Goal: Information Seeking & Learning: Learn about a topic

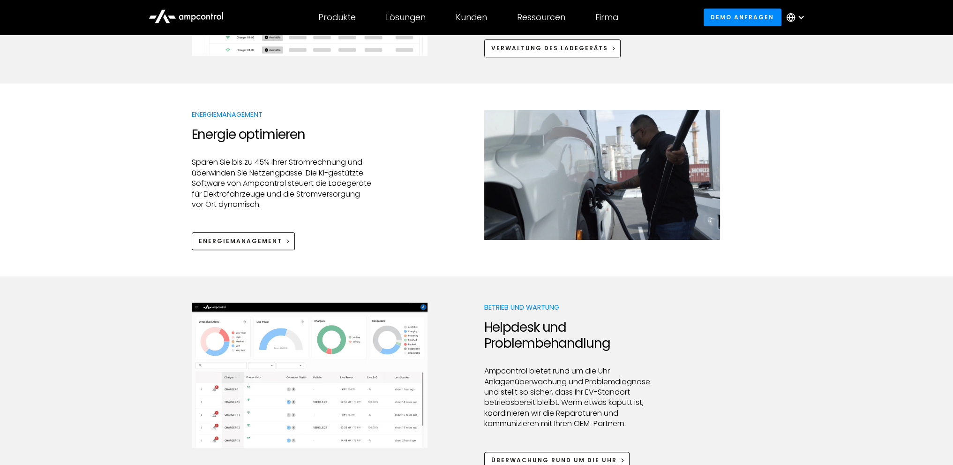
scroll to position [781, 0]
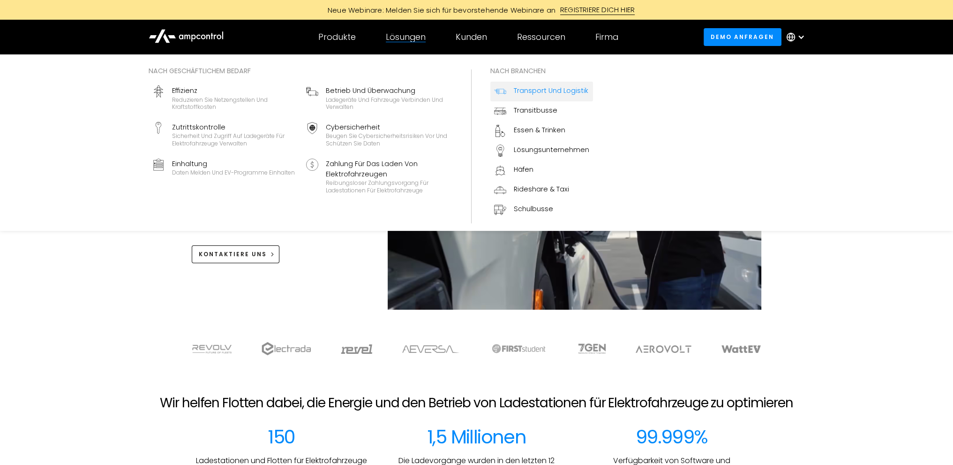
click at [533, 91] on div "Transport und Logistik" at bounding box center [551, 90] width 75 height 10
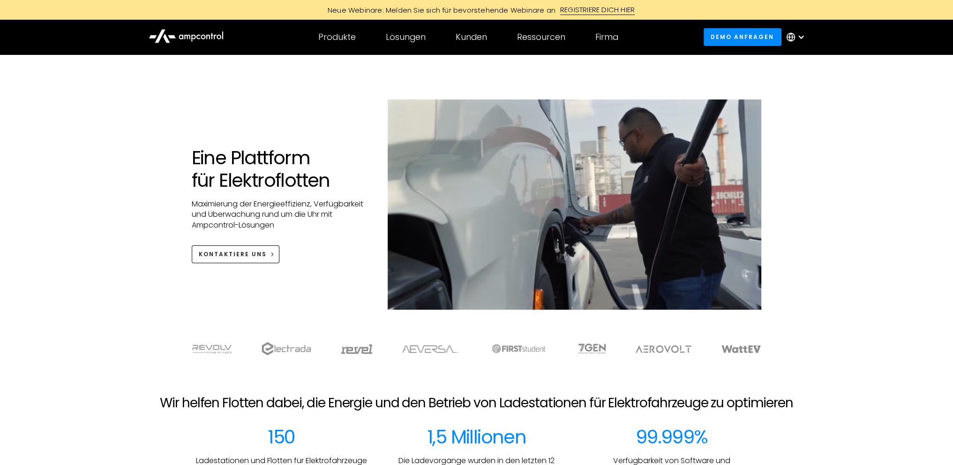
scroll to position [156, 0]
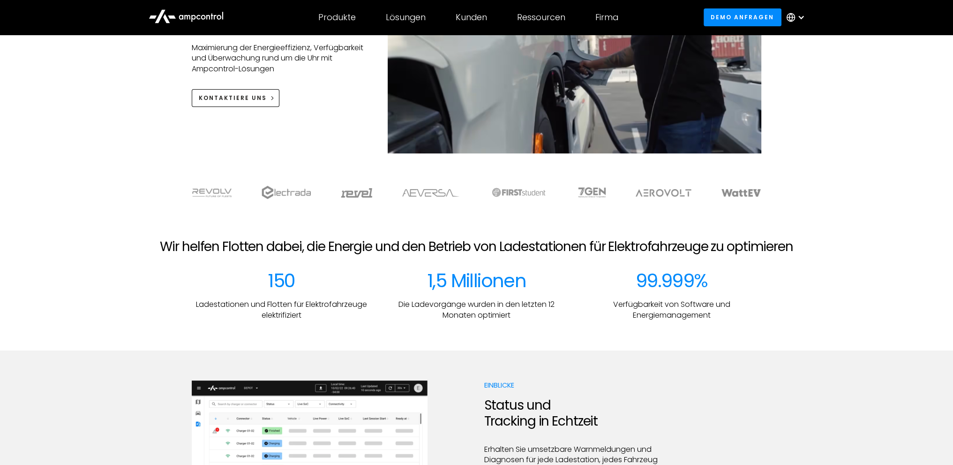
click at [627, 248] on h2 "Wir helfen Flotten dabei, die Energie und den Betrieb von Ladestationen für Ele…" at bounding box center [476, 247] width 633 height 16
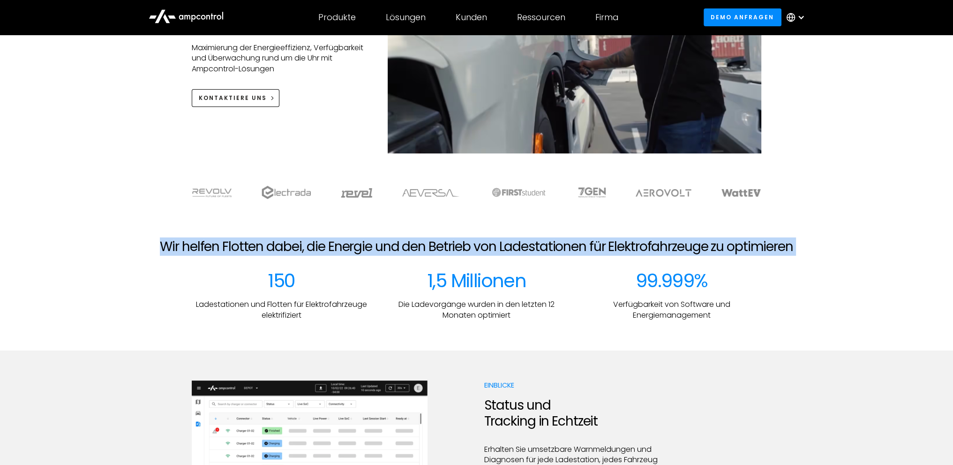
click at [626, 248] on h2 "Wir helfen Flotten dabei, die Energie und den Betrieb von Ladestationen für Ele…" at bounding box center [476, 247] width 633 height 16
click at [640, 264] on div "Wir helfen Flotten dabei, die Energie und den Betrieb von Ladestationen für Ele…" at bounding box center [476, 254] width 923 height 31
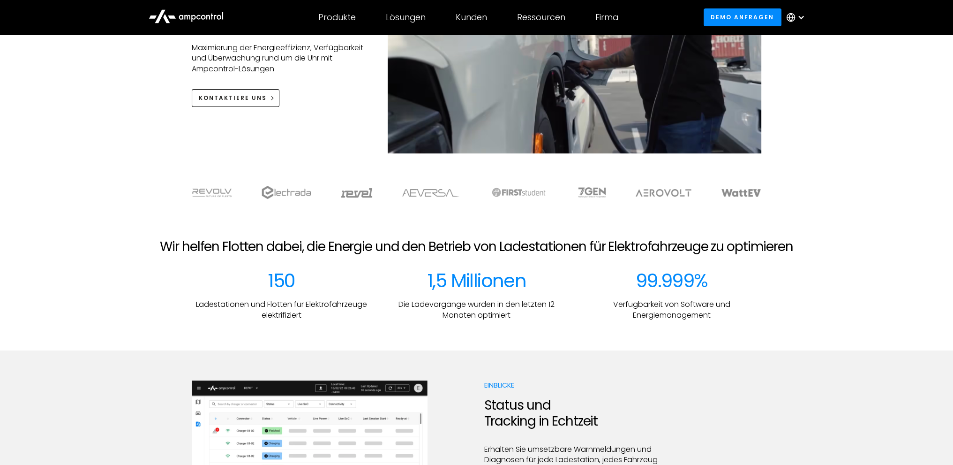
click at [606, 240] on h2 "Wir helfen Flotten dabei, die Energie und den Betrieb von Ladestationen für Ele…" at bounding box center [476, 247] width 633 height 16
click at [605, 240] on h2 "Wir helfen Flotten dabei, die Energie und den Betrieb von Ladestationen für Ele…" at bounding box center [476, 247] width 633 height 16
click at [644, 241] on h2 "Wir helfen Flotten dabei, die Energie und den Betrieb von Ladestationen für Ele…" at bounding box center [476, 247] width 633 height 16
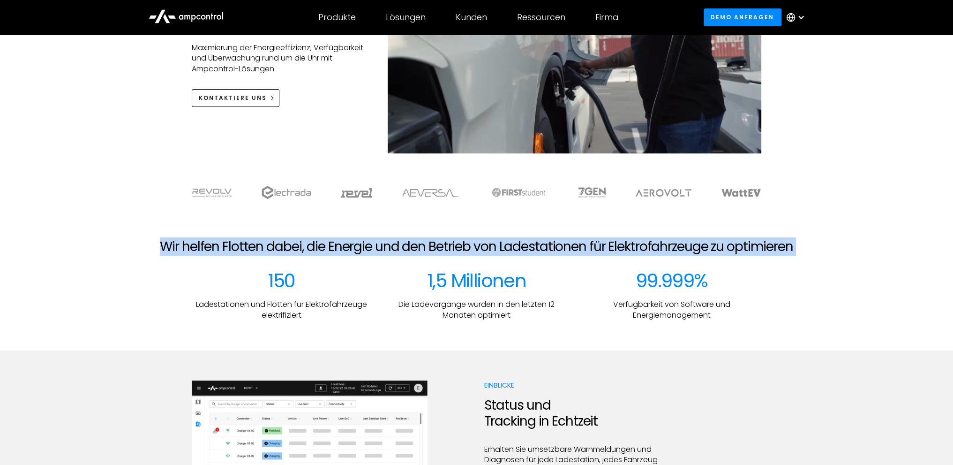
drag, startPoint x: 644, startPoint y: 241, endPoint x: 655, endPoint y: 242, distance: 10.8
click at [643, 242] on h2 "Wir helfen Flotten dabei, die Energie und den Betrieb von Ladestationen für Ele…" at bounding box center [476, 247] width 633 height 16
click at [677, 245] on h2 "Wir helfen Flotten dabei, die Energie und den Betrieb von Ladestationen für Ele…" at bounding box center [476, 247] width 633 height 16
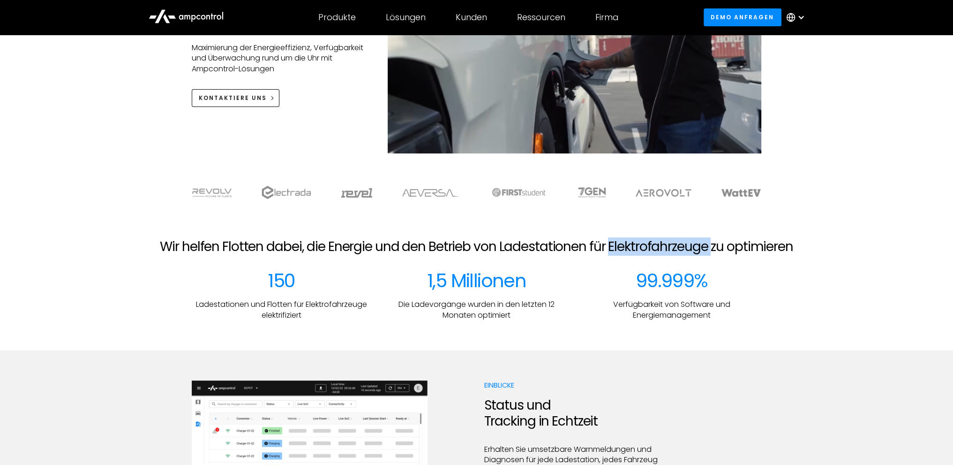
click at [677, 245] on h2 "Wir helfen Flotten dabei, die Energie und den Betrieb von Ladestationen für Ele…" at bounding box center [476, 247] width 633 height 16
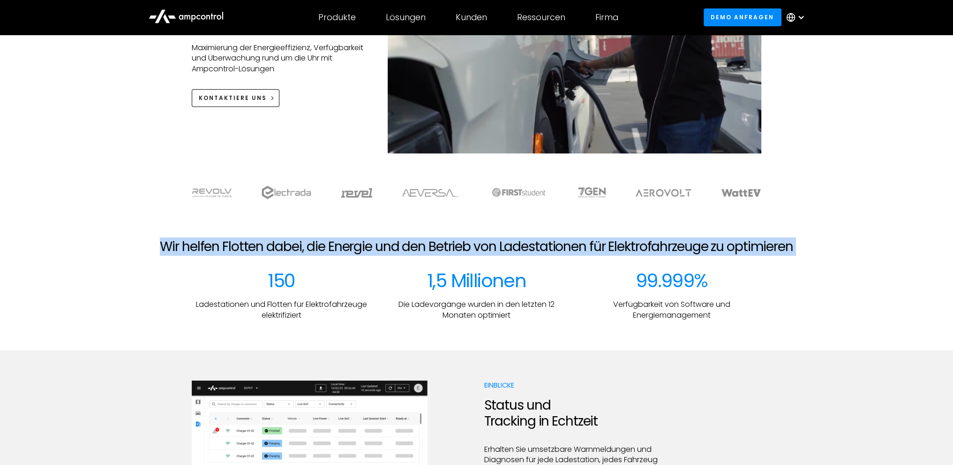
click at [675, 246] on h2 "Wir helfen Flotten dabei, die Energie und den Betrieb von Ladestationen für Ele…" at bounding box center [476, 247] width 633 height 16
click at [696, 244] on h2 "Wir helfen Flotten dabei, die Energie und den Betrieb von Ladestationen für Ele…" at bounding box center [476, 247] width 633 height 16
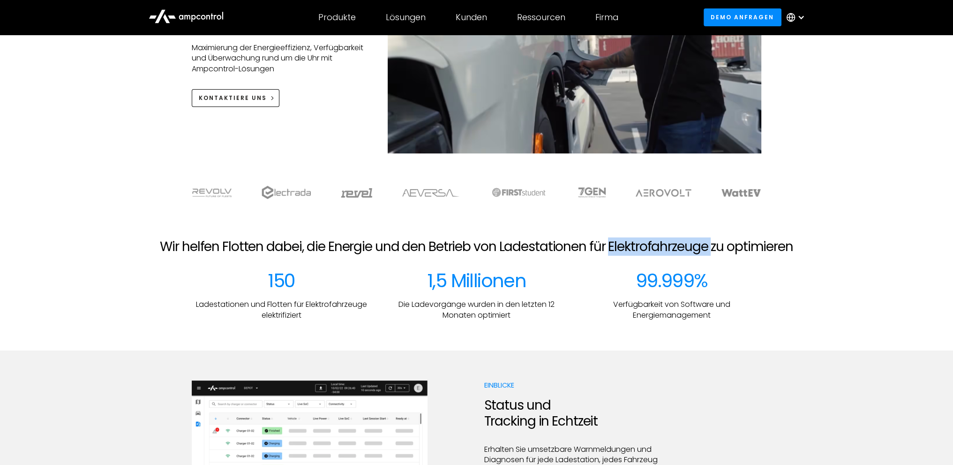
click at [696, 244] on h2 "Wir helfen Flotten dabei, die Energie und den Betrieb von Ladestationen für Ele…" at bounding box center [476, 247] width 633 height 16
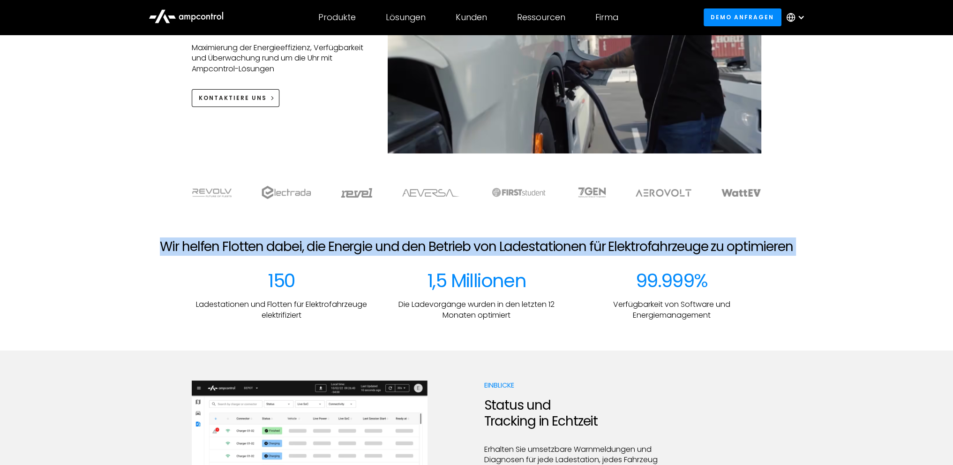
click at [695, 244] on h2 "Wir helfen Flotten dabei, die Energie und den Betrieb von Ladestationen für Ele…" at bounding box center [476, 247] width 633 height 16
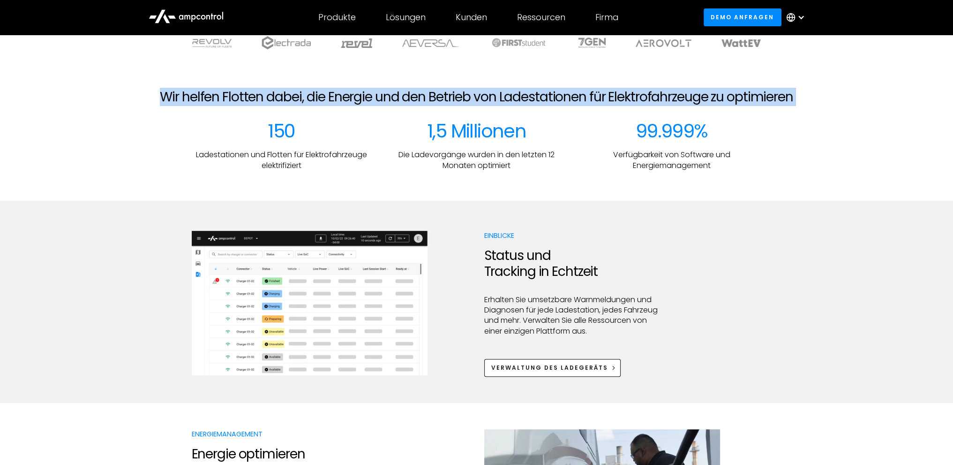
scroll to position [312, 0]
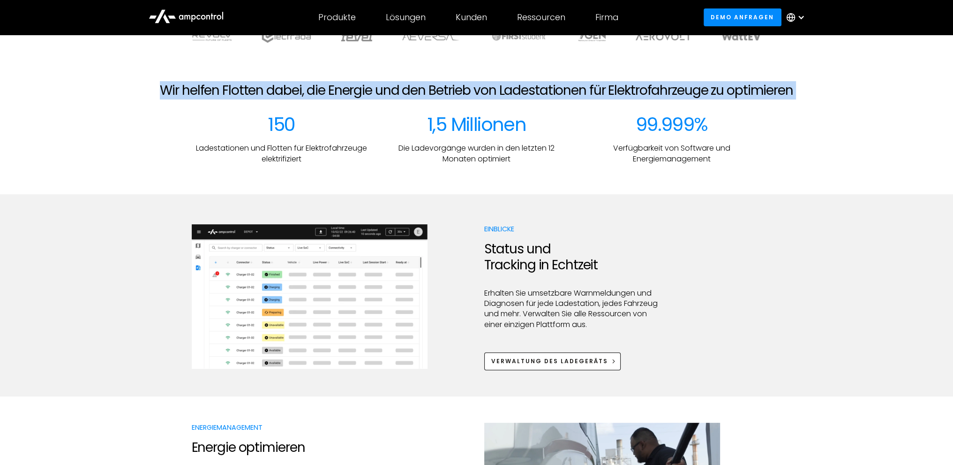
click at [285, 297] on img at bounding box center [310, 296] width 236 height 144
